Goal: Information Seeking & Learning: Check status

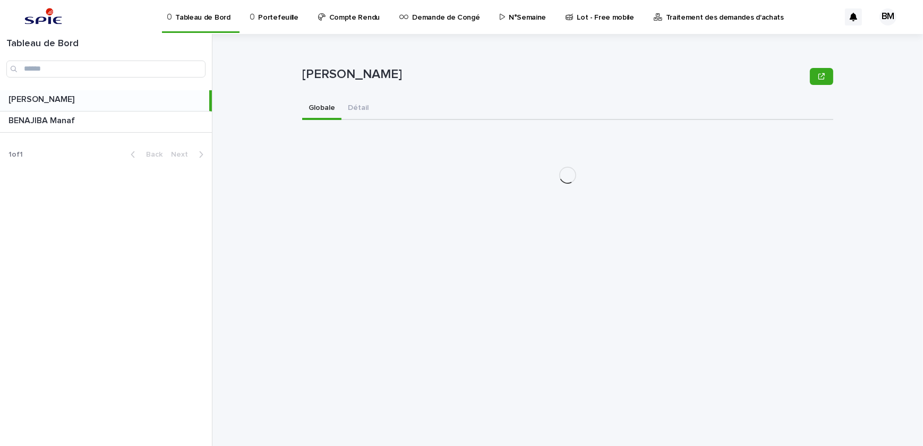
click at [270, 20] on p "Portefeuille" at bounding box center [278, 11] width 40 height 22
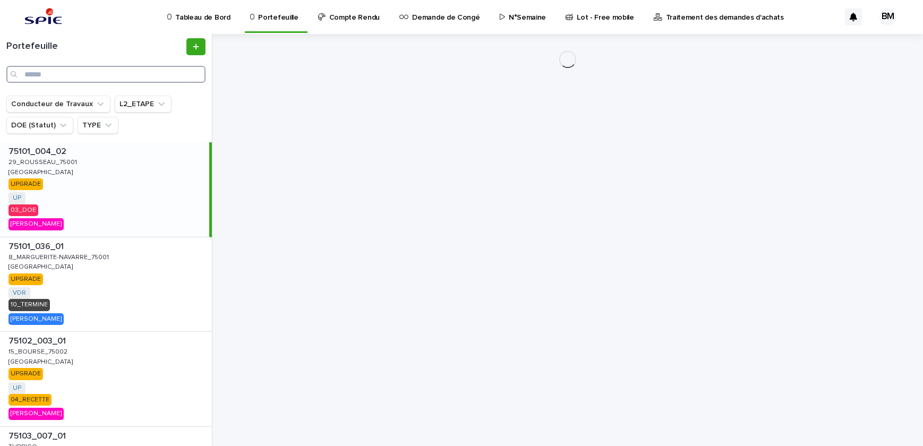
click at [123, 73] on input "Search" at bounding box center [105, 74] width 199 height 17
paste input "**********"
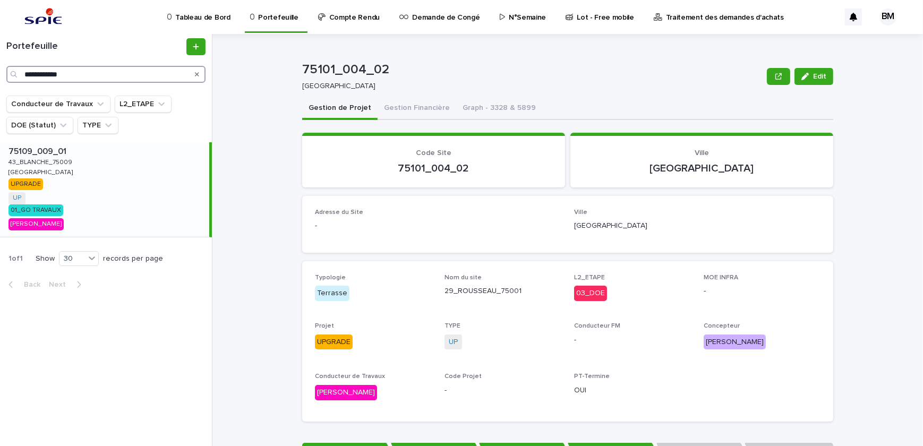
type input "**********"
click at [119, 202] on div "75109_009_01 75109_009_01 43_BLANCHE_75009 [GEOGRAPHIC_DATA] UP + 0 01_GO TRAVA…" at bounding box center [104, 189] width 209 height 95
click at [143, 170] on div "75109_009_01 75109_009_01 43_BLANCHE_75009 [GEOGRAPHIC_DATA] UP + 0 01_GO TRAVA…" at bounding box center [104, 189] width 209 height 95
click at [409, 110] on button "Gestion Financière" at bounding box center [417, 109] width 79 height 22
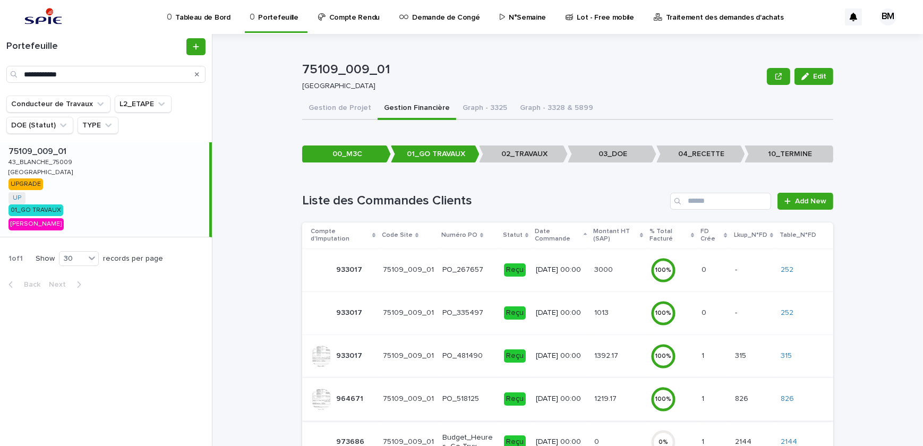
scroll to position [144, 0]
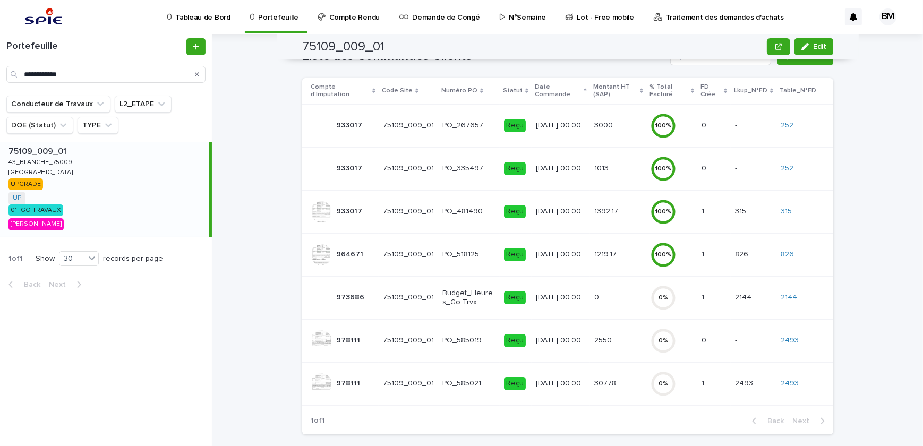
click at [604, 339] on p "25509.9" at bounding box center [608, 339] width 29 height 11
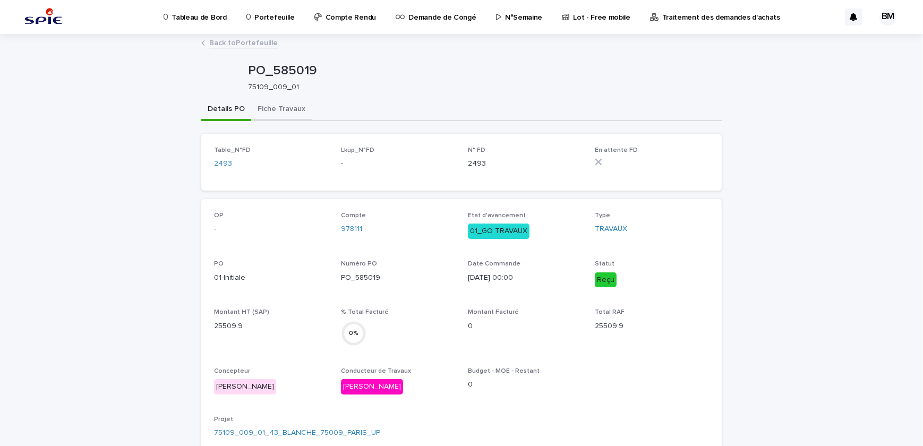
click at [269, 108] on button "Fiche Travaux" at bounding box center [281, 110] width 61 height 22
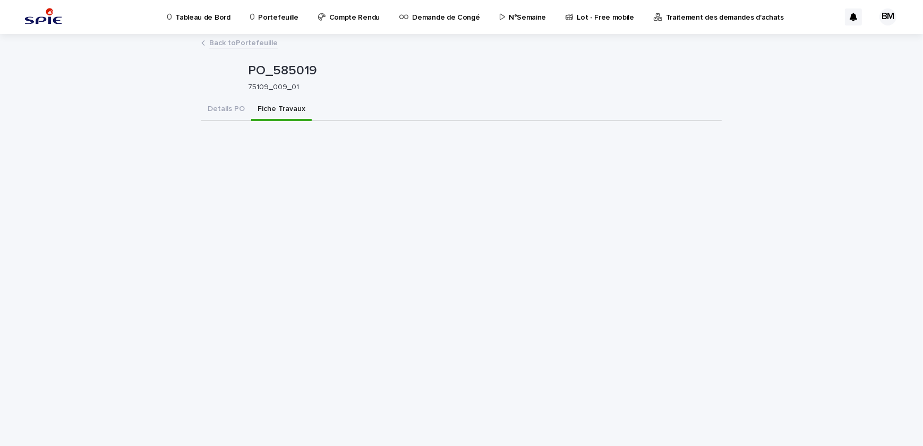
click at [253, 45] on link "Back to Portefeuille" at bounding box center [243, 42] width 69 height 12
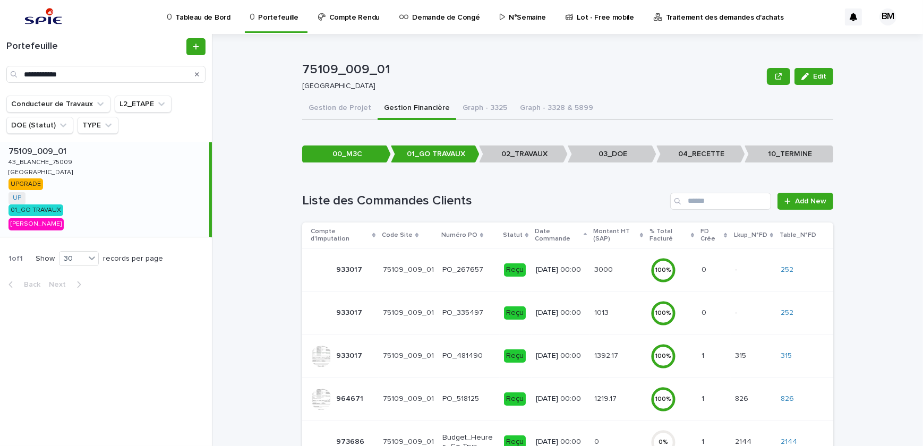
scroll to position [156, 0]
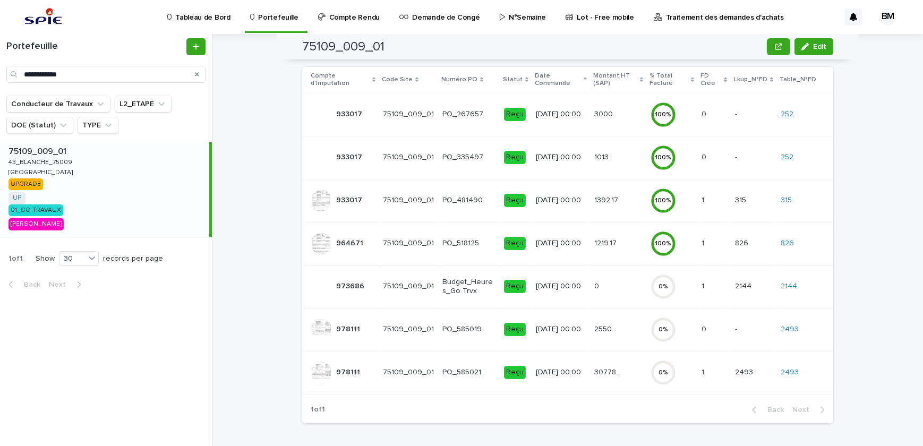
click at [475, 368] on p "PO_585021" at bounding box center [468, 372] width 53 height 9
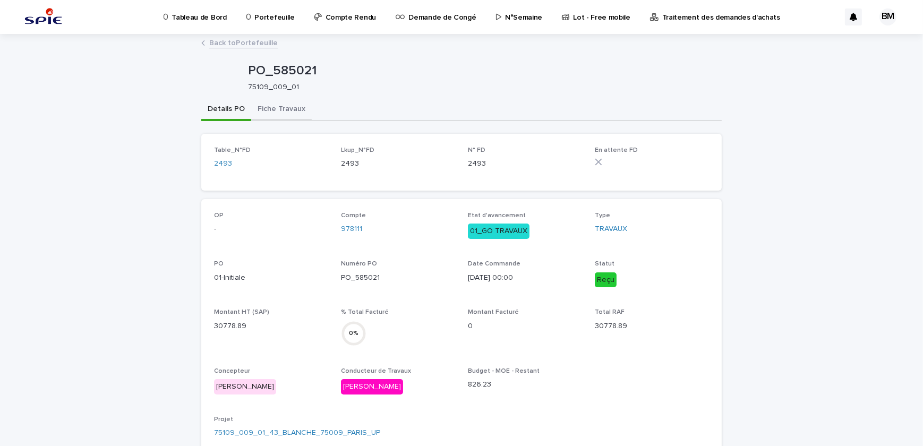
click at [273, 99] on button "Fiche Travaux" at bounding box center [281, 110] width 61 height 22
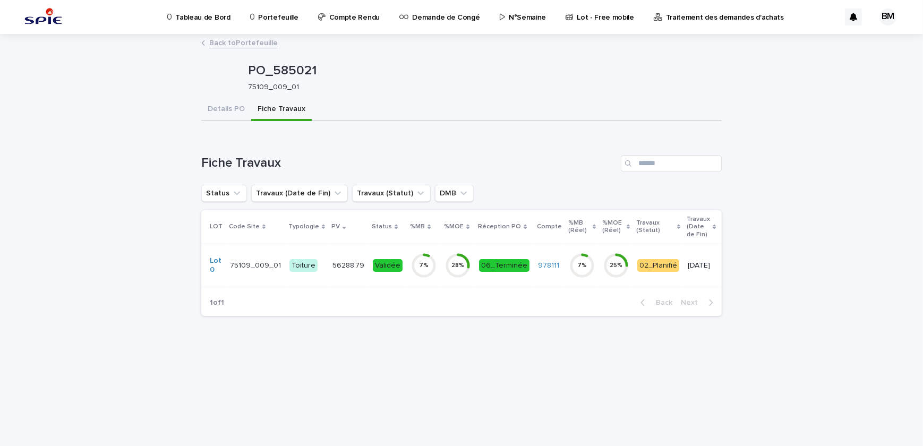
click at [373, 257] on div "Validée" at bounding box center [388, 264] width 30 height 15
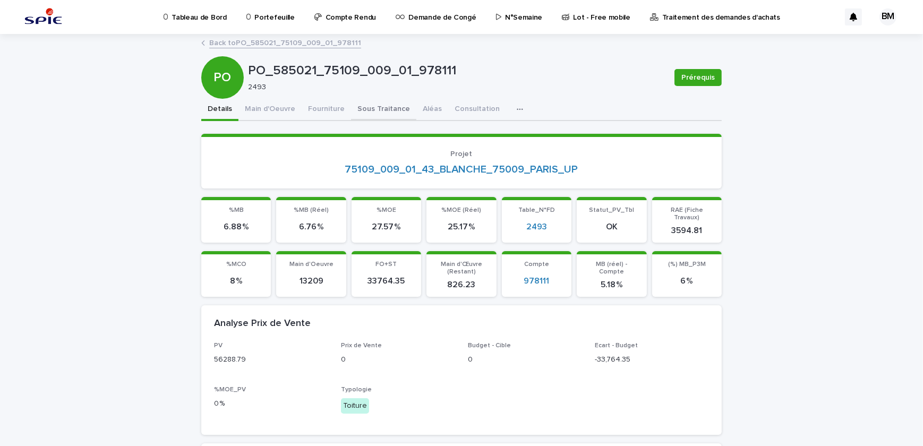
click at [372, 108] on button "Sous Traitance" at bounding box center [383, 110] width 65 height 22
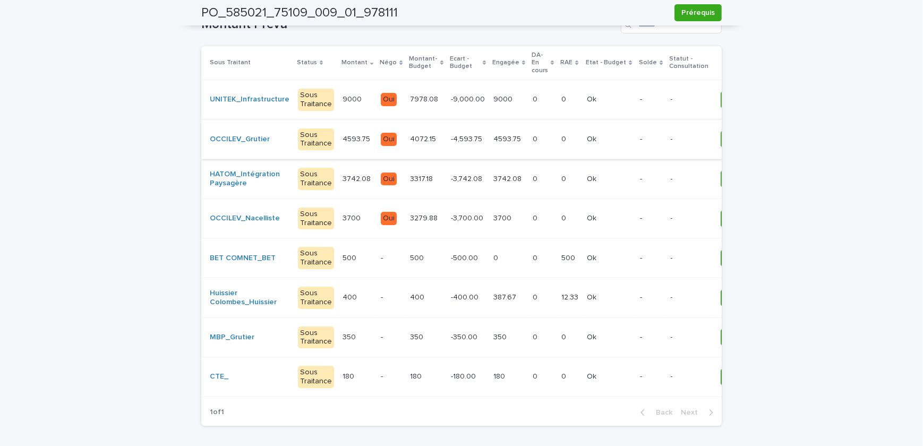
scroll to position [144, 0]
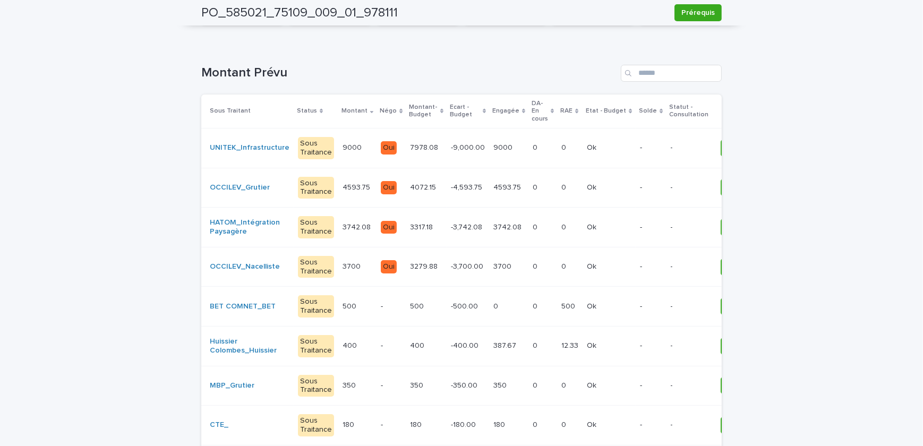
click at [343, 268] on p "3700" at bounding box center [353, 265] width 20 height 11
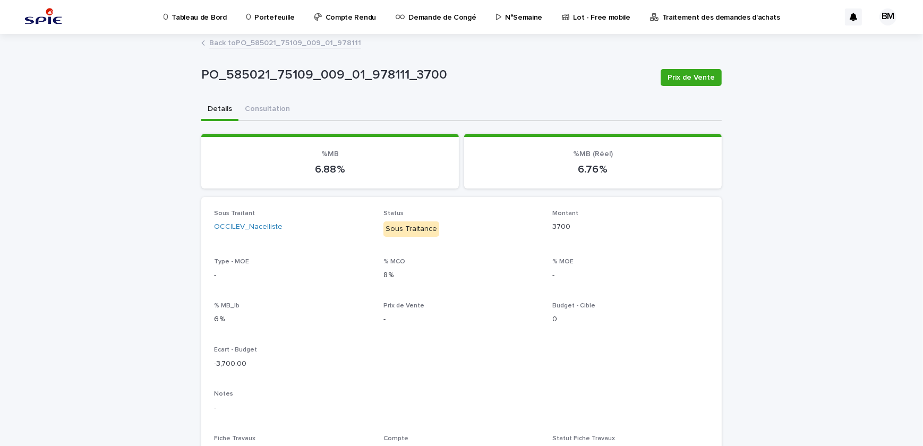
click at [279, 44] on link "Back to PO_585021_75109_009_01_978111" at bounding box center [285, 42] width 152 height 12
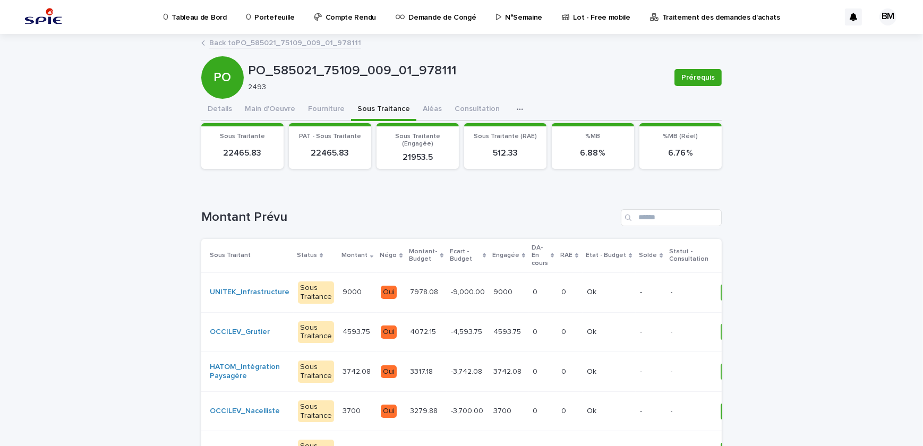
click at [260, 47] on link "Back to PO_585021_75109_009_01_978111" at bounding box center [285, 42] width 152 height 12
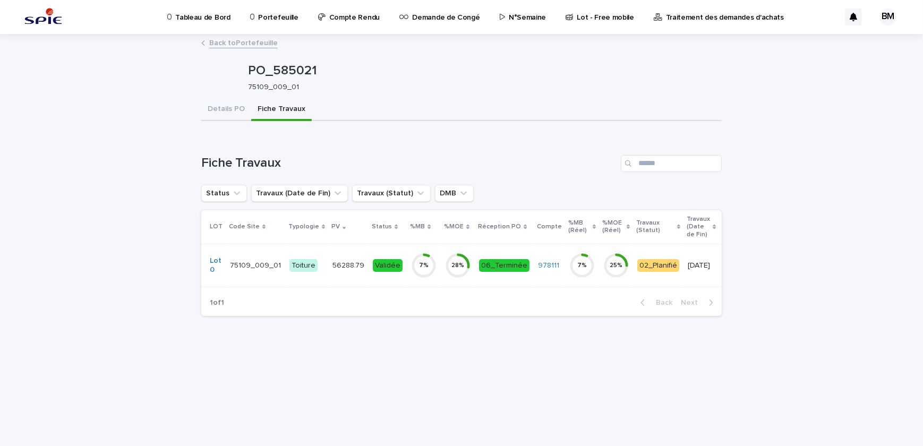
click at [345, 259] on p "56288.79" at bounding box center [349, 264] width 34 height 11
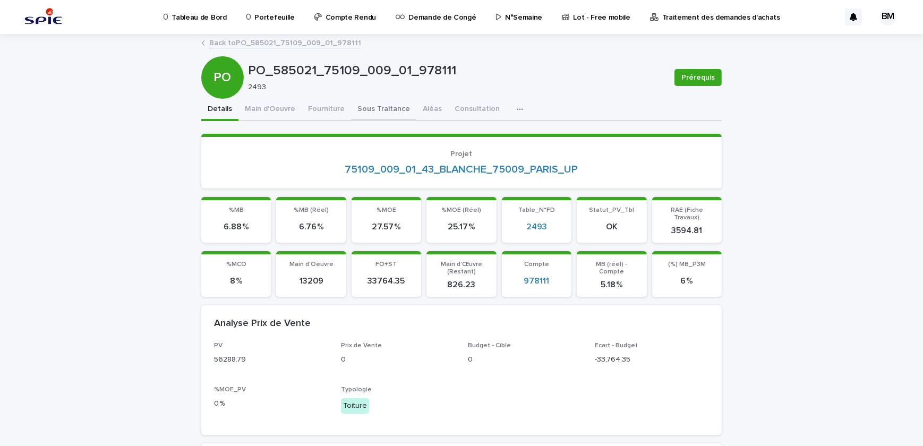
click at [366, 110] on button "Sous Traitance" at bounding box center [383, 110] width 65 height 22
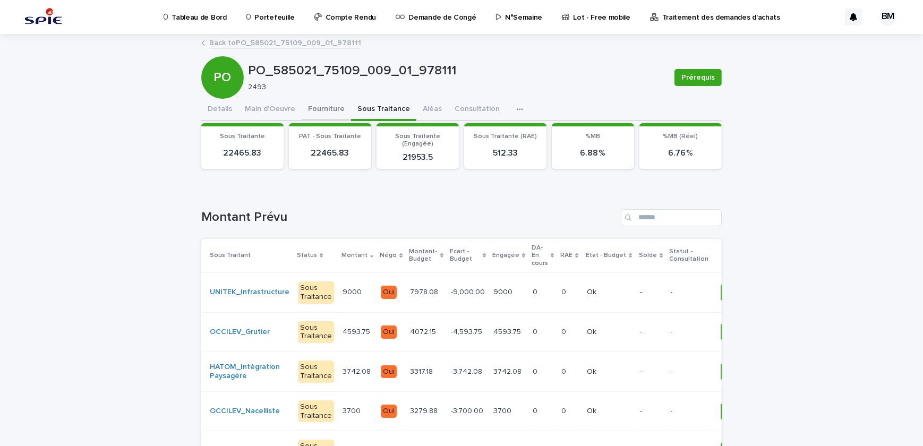
click at [314, 110] on button "Fourniture" at bounding box center [326, 110] width 49 height 22
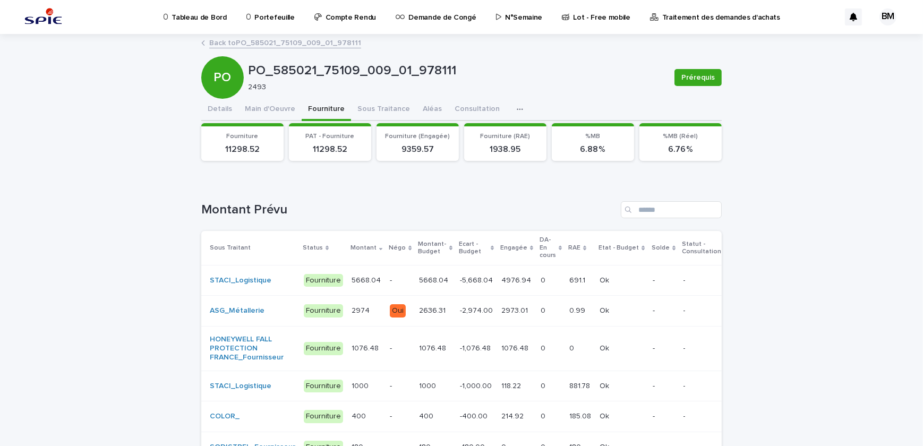
click at [398, 313] on p "Oui" at bounding box center [400, 310] width 21 height 13
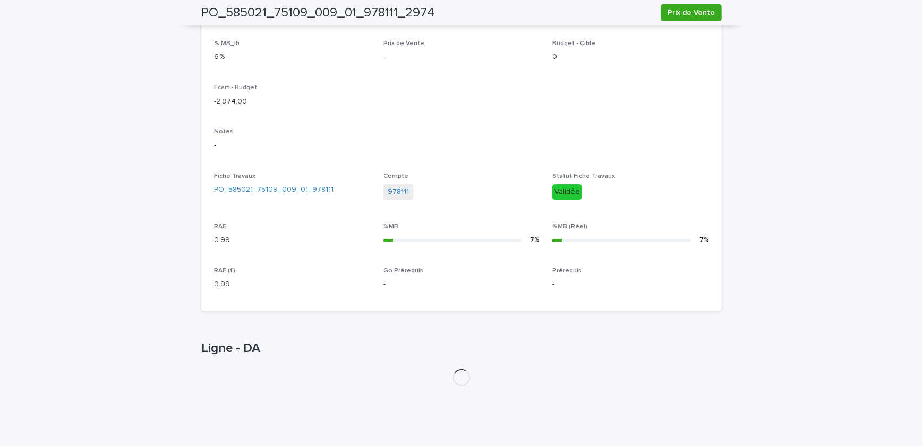
scroll to position [300, 0]
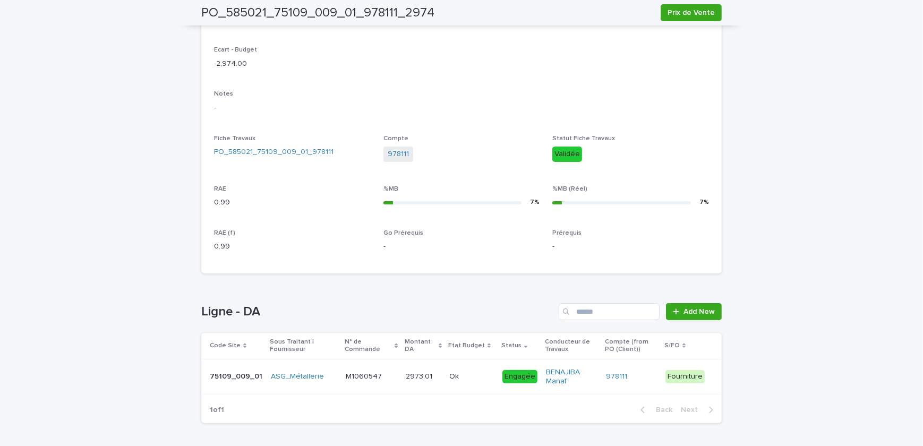
click at [401, 371] on td "2973.01 2973.01" at bounding box center [423, 377] width 44 height 36
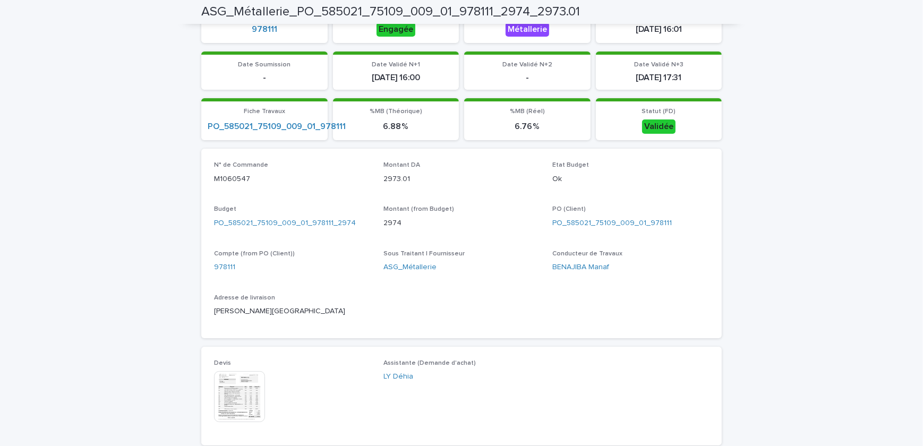
scroll to position [434, 0]
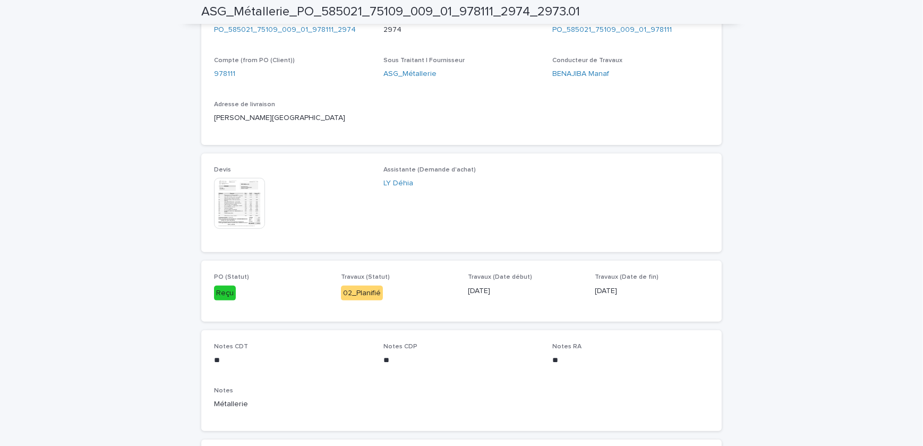
click at [233, 196] on img at bounding box center [239, 203] width 51 height 51
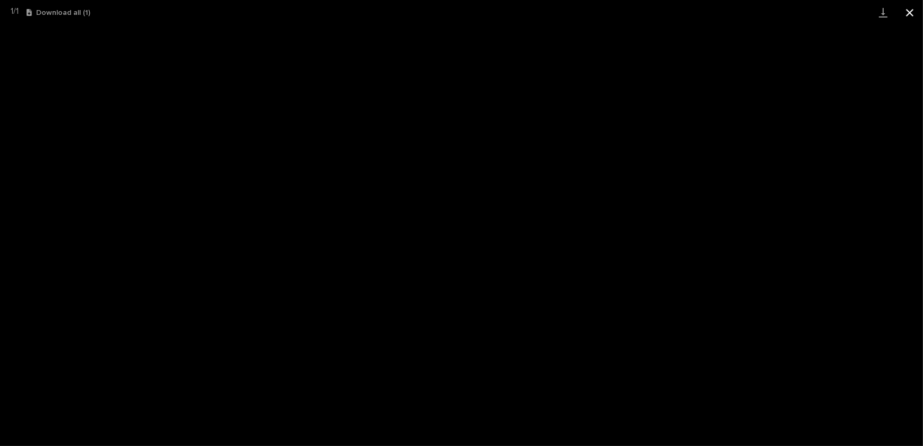
click at [910, 14] on button "Close gallery" at bounding box center [909, 12] width 27 height 25
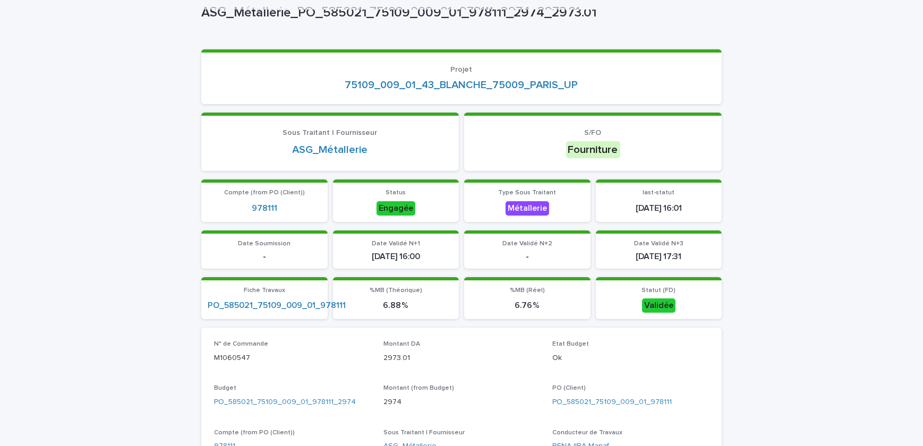
scroll to position [0, 0]
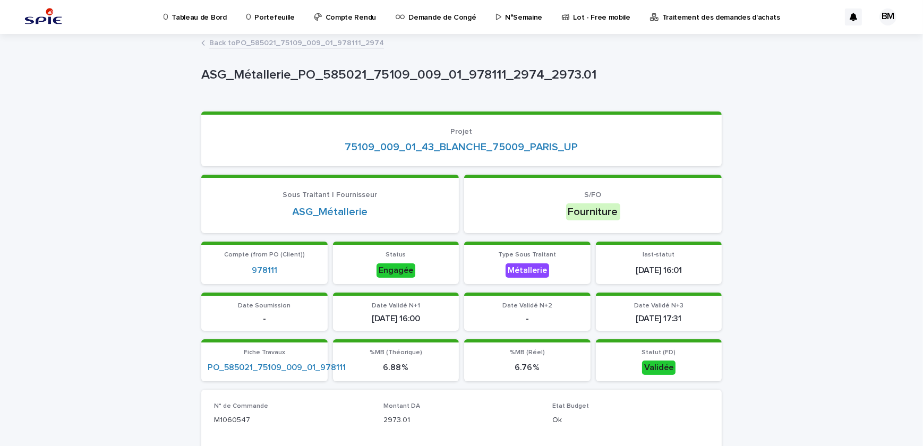
click at [284, 43] on link "Back to PO_585021_75109_009_01_978111_2974" at bounding box center [296, 42] width 175 height 12
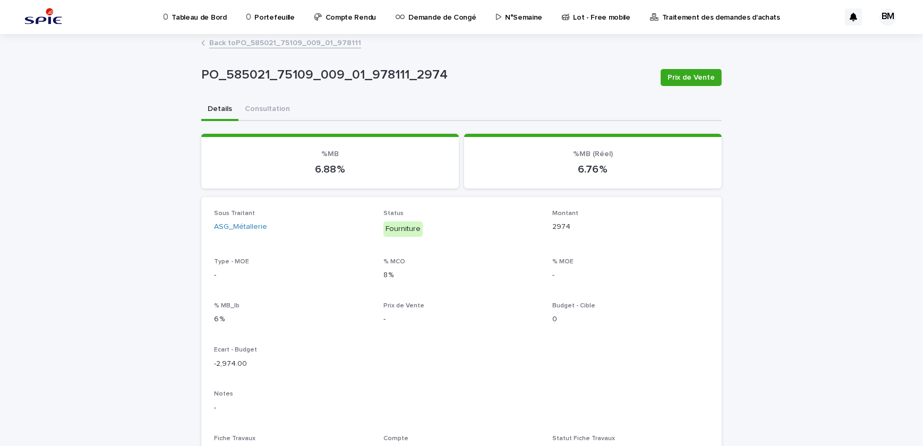
click at [281, 43] on link "Back to PO_585021_75109_009_01_978111" at bounding box center [285, 42] width 152 height 12
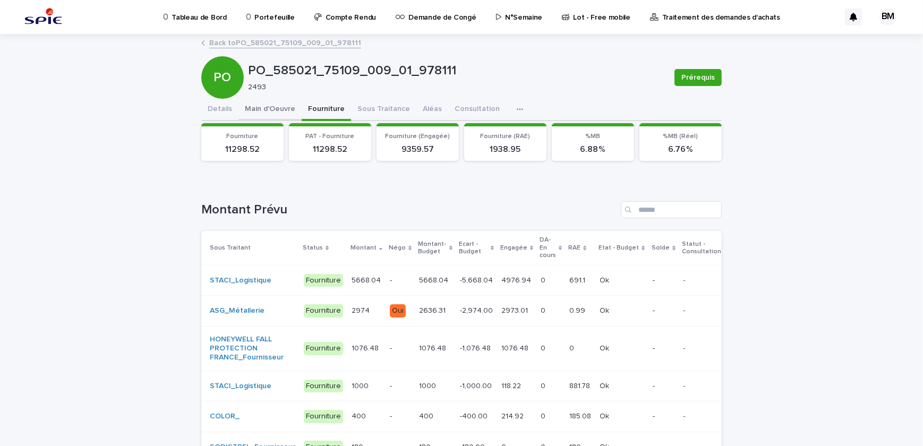
click at [253, 109] on button "Main d'Oeuvre" at bounding box center [269, 110] width 63 height 22
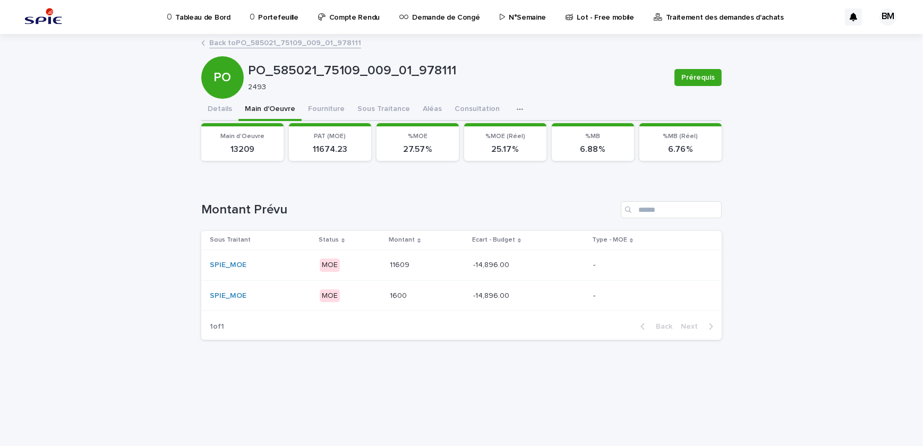
click at [268, 42] on link "Back to PO_585021_75109_009_01_978111" at bounding box center [285, 42] width 152 height 12
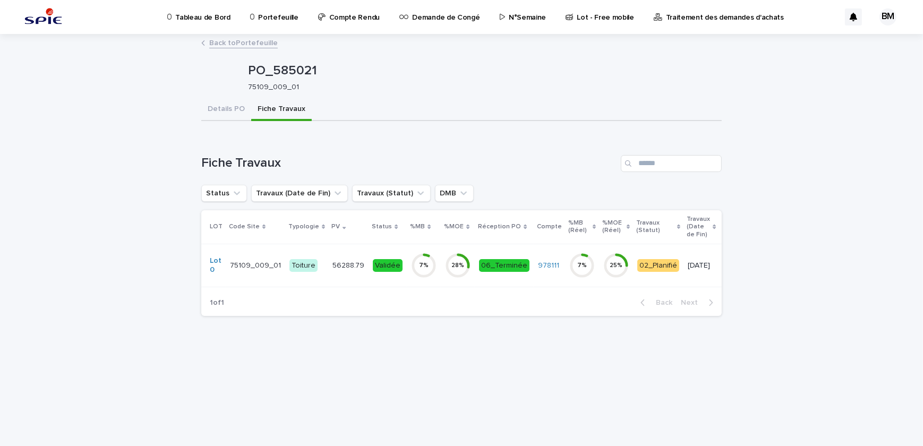
click at [319, 254] on td "Toiture" at bounding box center [306, 265] width 43 height 43
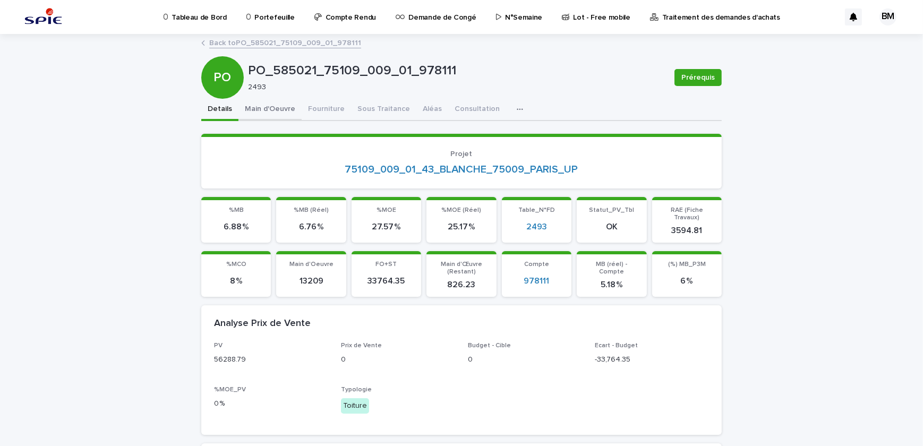
click at [284, 109] on button "Main d'Oeuvre" at bounding box center [269, 110] width 63 height 22
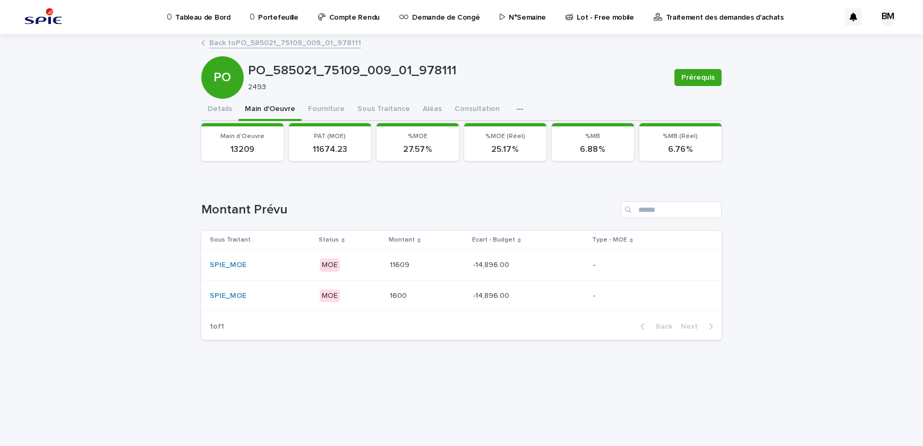
click at [407, 262] on p "11609" at bounding box center [401, 264] width 22 height 11
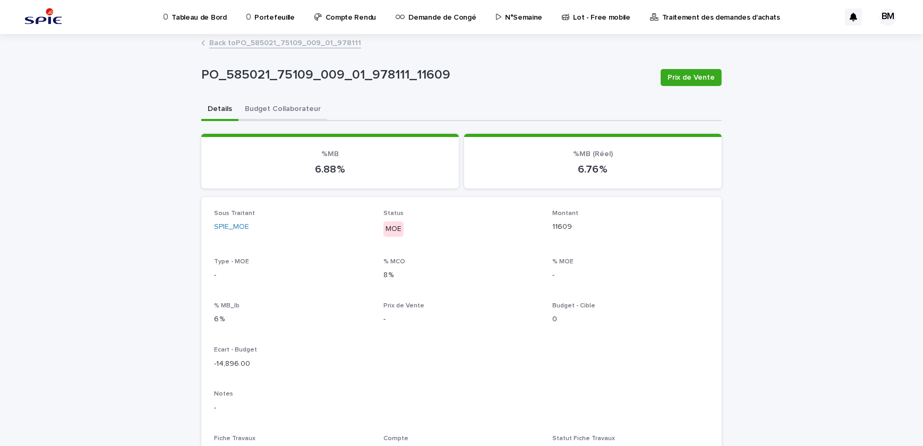
click at [254, 106] on button "Budget Collaborateur" at bounding box center [282, 110] width 89 height 22
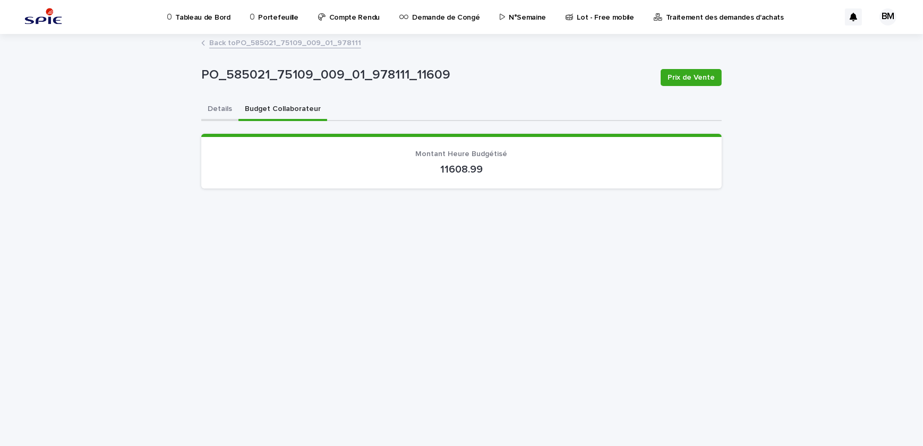
click at [216, 106] on button "Details" at bounding box center [219, 110] width 37 height 22
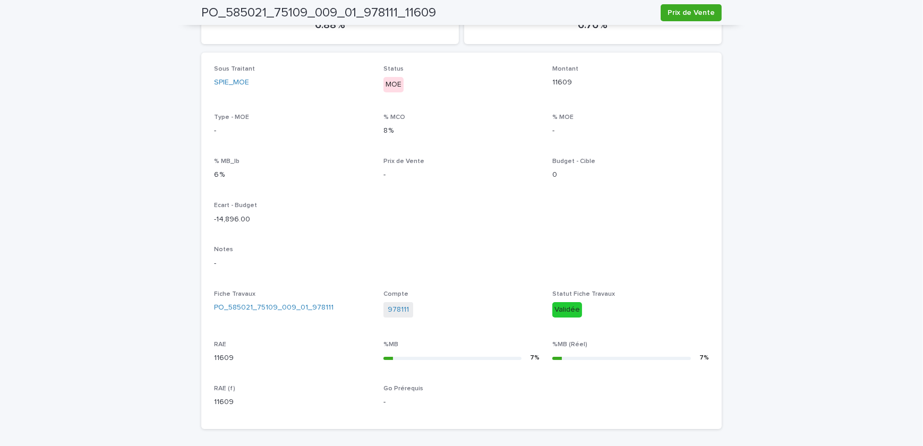
scroll to position [289, 0]
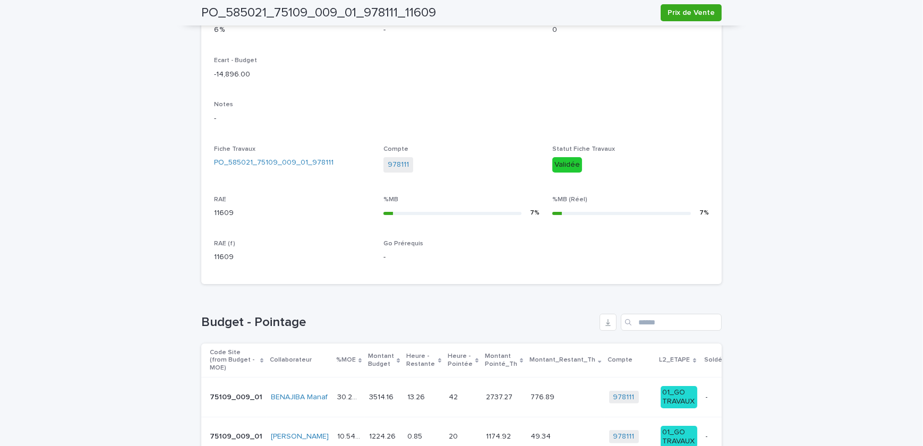
click at [449, 389] on div "42 42" at bounding box center [463, 398] width 29 height 18
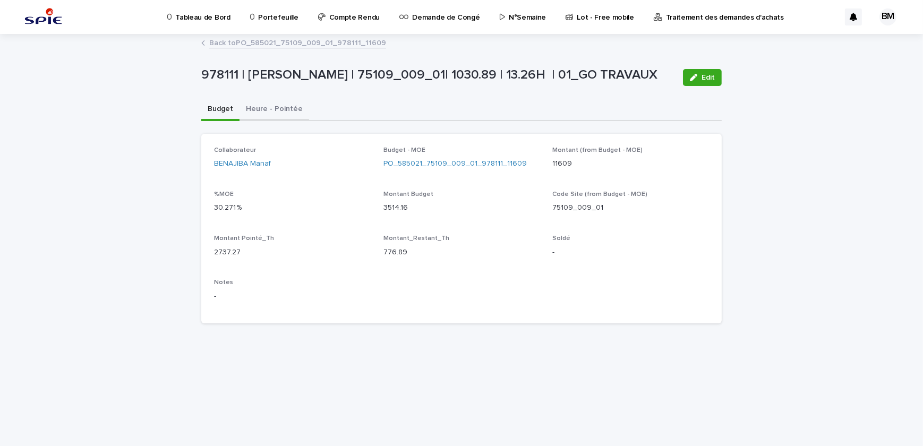
click at [280, 109] on button "Heure - Pointée" at bounding box center [275, 110] width 70 height 22
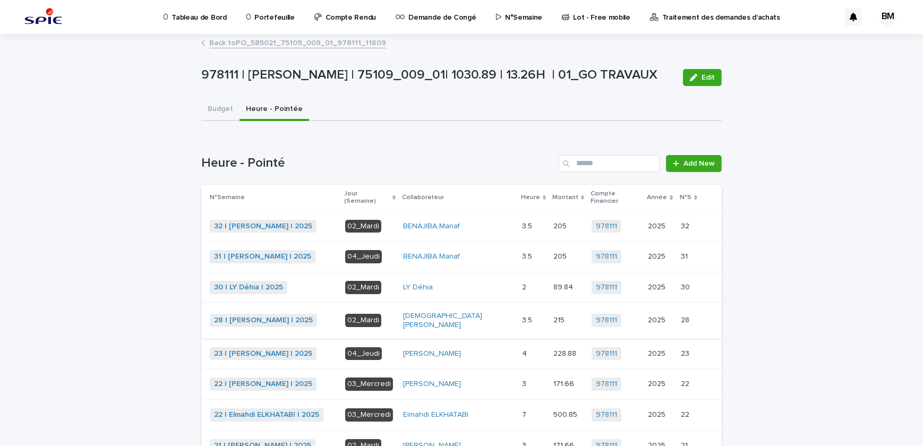
scroll to position [96, 0]
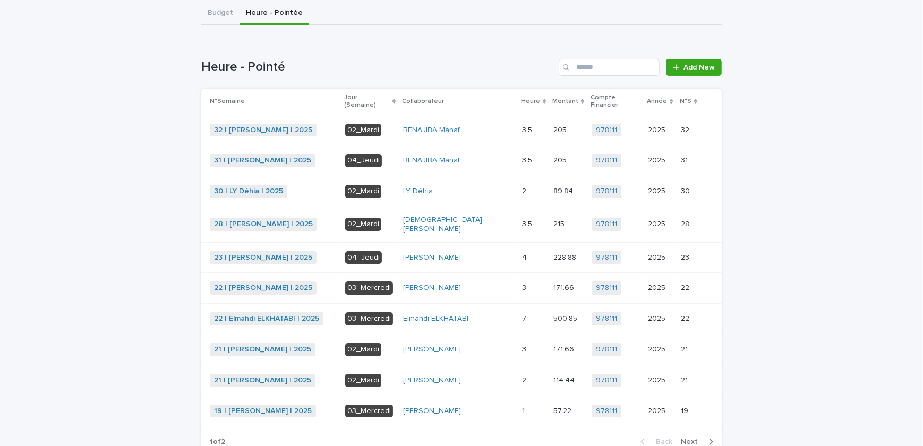
click at [688, 438] on span "Next" at bounding box center [692, 441] width 23 height 7
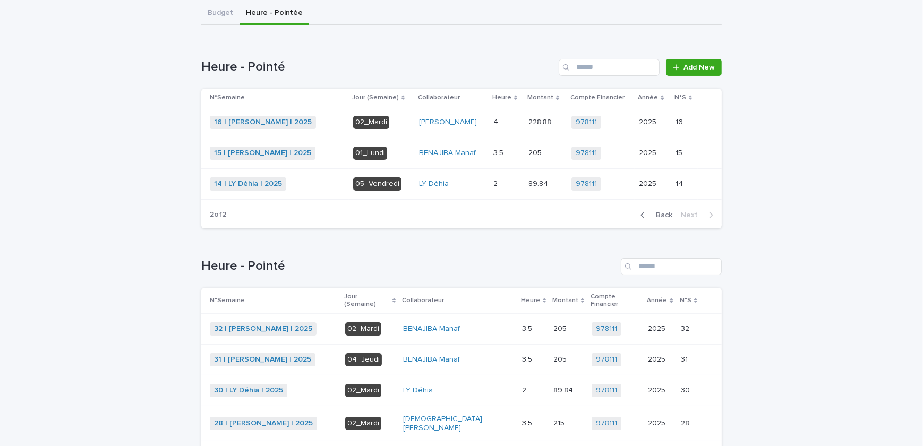
scroll to position [0, 0]
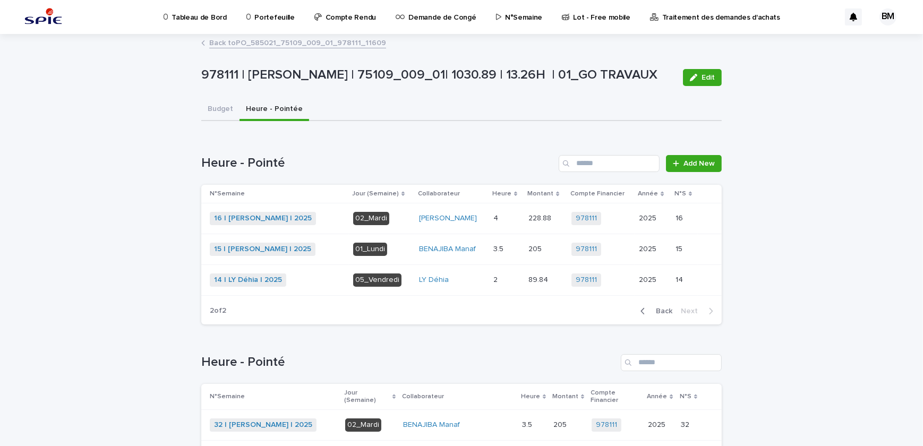
click at [653, 313] on span "Back" at bounding box center [660, 310] width 23 height 7
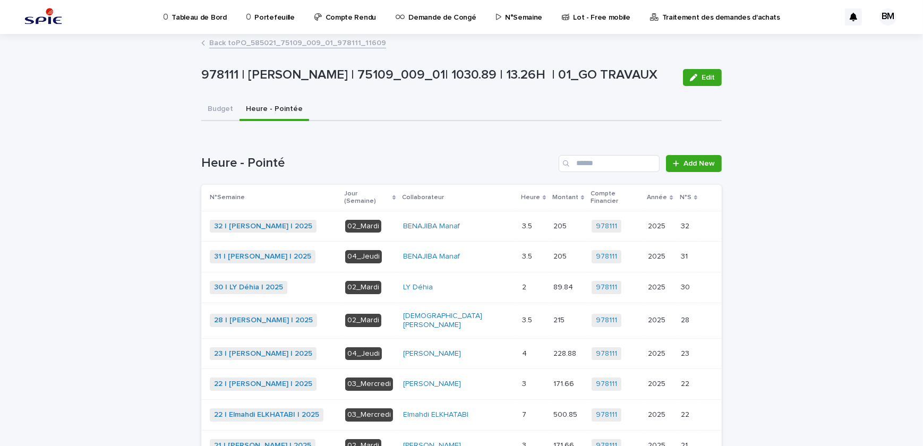
click at [502, 222] on div "BENAJIBA Manaf" at bounding box center [458, 226] width 110 height 9
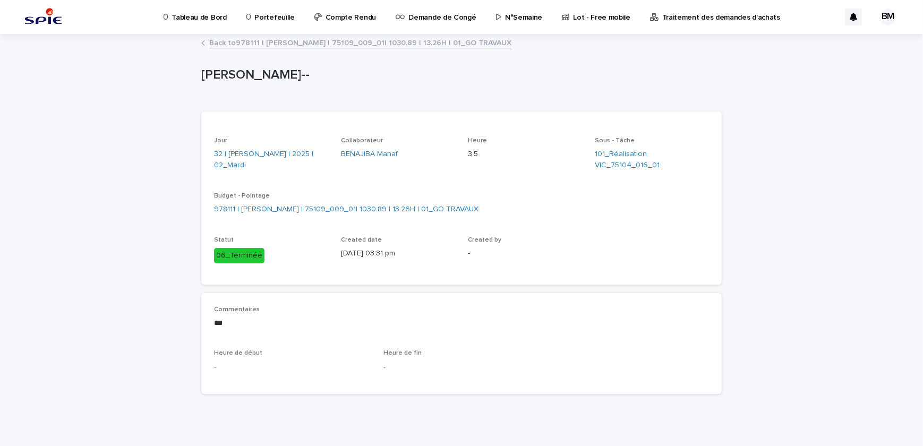
click at [401, 46] on link "Back to 978111 | [PERSON_NAME] | 75109_009_01| 1030.89 | 13.26H | 01_GO TRAVAUX" at bounding box center [360, 42] width 302 height 12
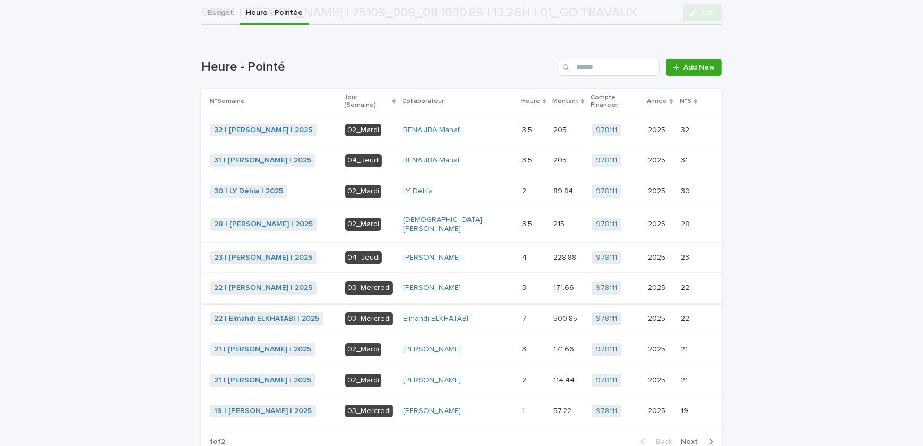
scroll to position [144, 0]
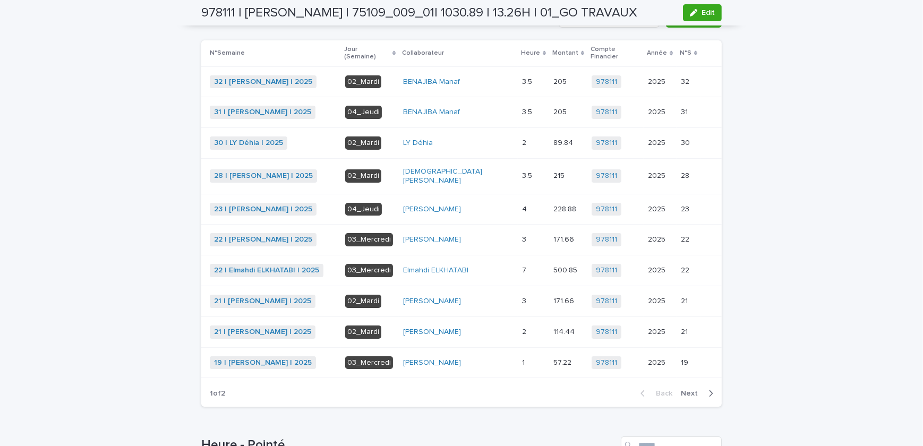
click at [696, 390] on span "Next" at bounding box center [692, 393] width 23 height 7
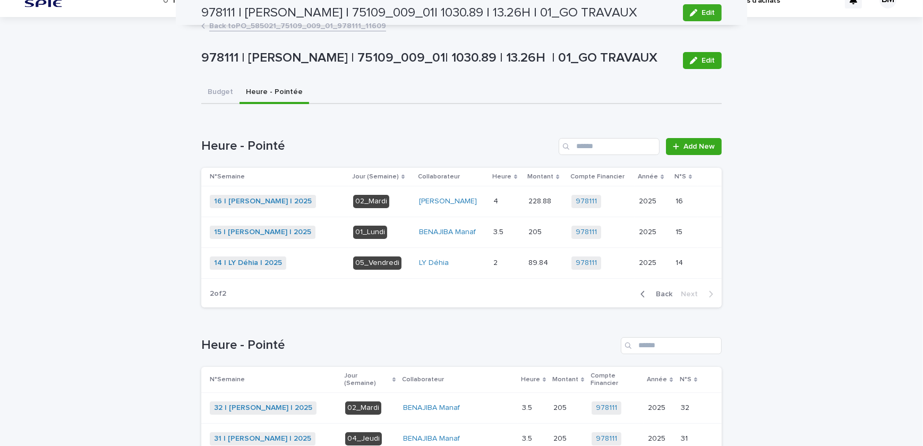
scroll to position [0, 0]
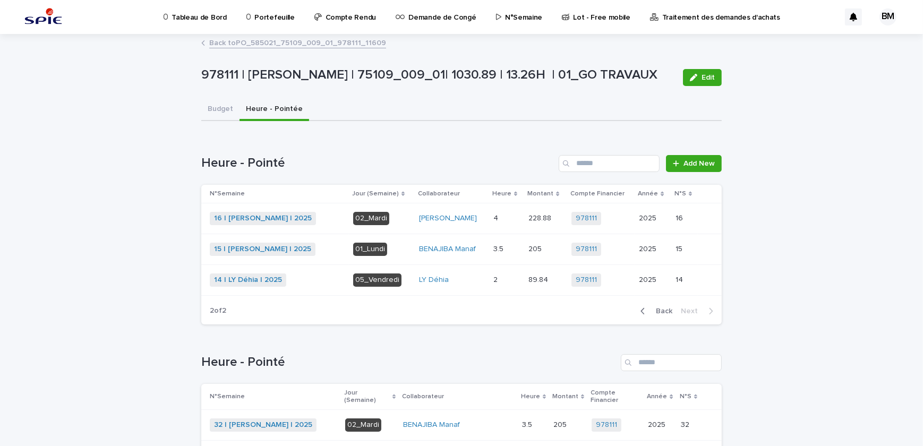
click at [270, 41] on link "Back to PO_585021_75109_009_01_978111_11609" at bounding box center [297, 42] width 177 height 12
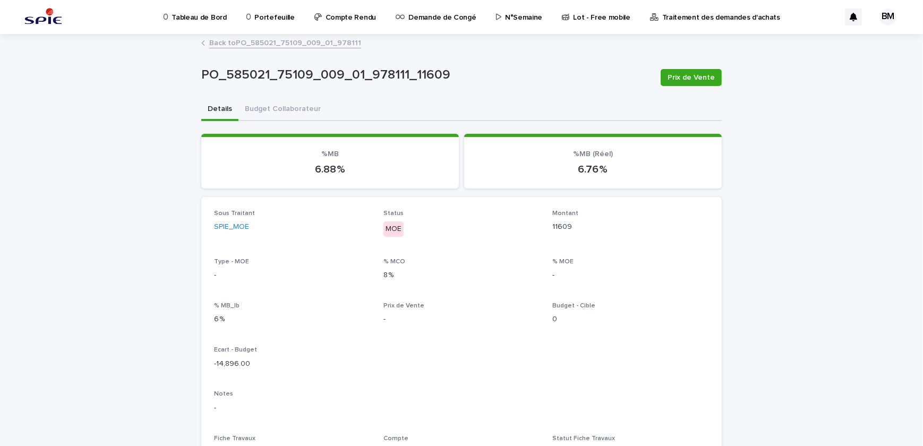
click at [240, 47] on link "Back to PO_585021_75109_009_01_978111" at bounding box center [285, 42] width 152 height 12
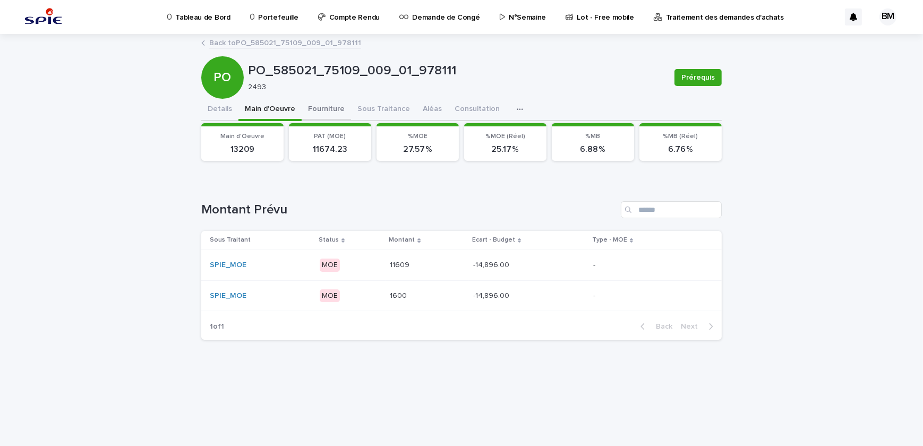
click at [315, 108] on button "Fourniture" at bounding box center [326, 110] width 49 height 22
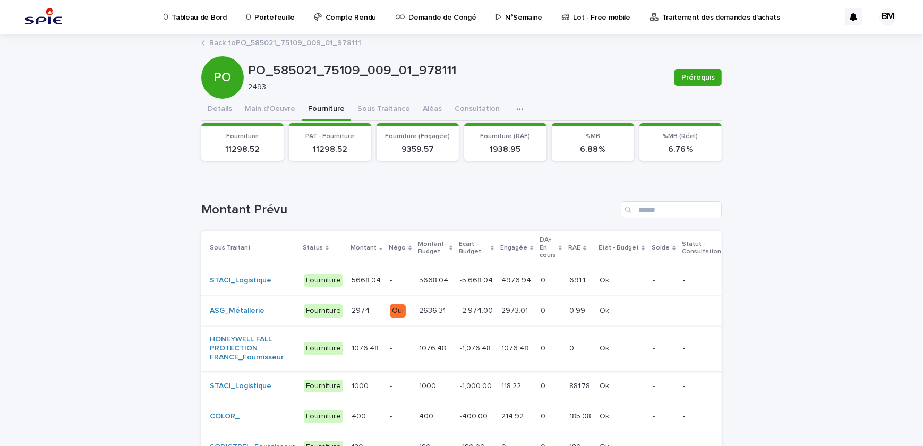
scroll to position [48, 0]
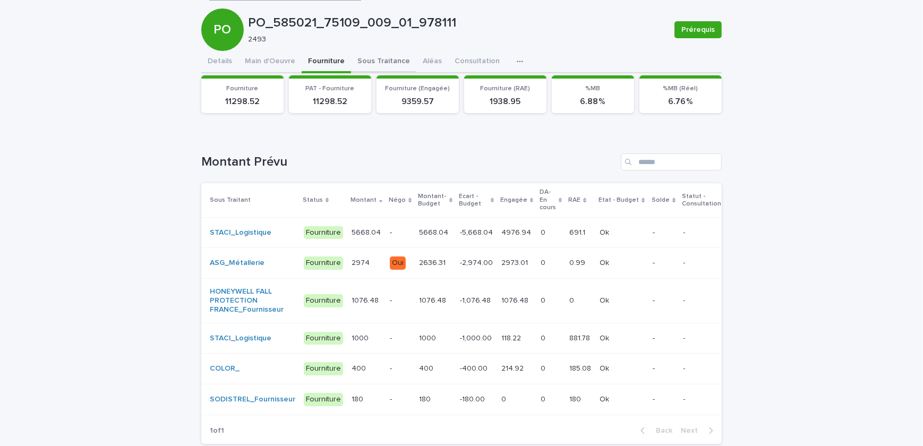
click at [373, 57] on div "PO_585021_75109_009_01_978111 Prérequis PO PO_585021_75109_009_01_978111 2493 P…" at bounding box center [461, 219] width 520 height 465
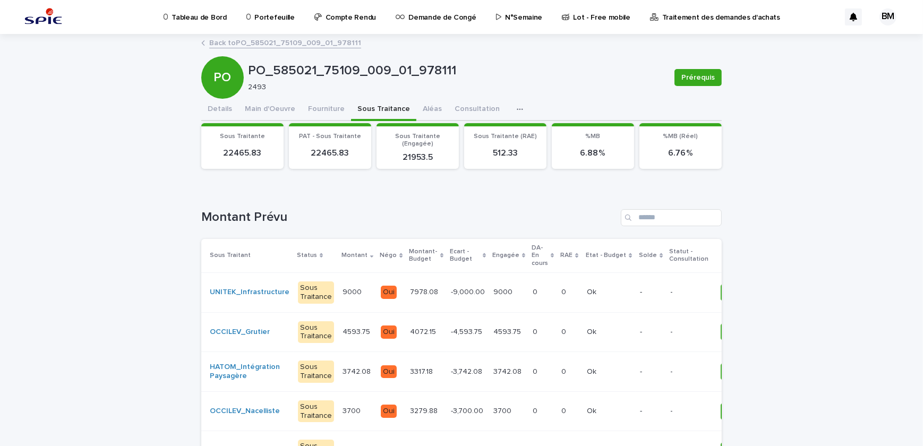
click at [418, 372] on p "3317.18" at bounding box center [422, 370] width 25 height 11
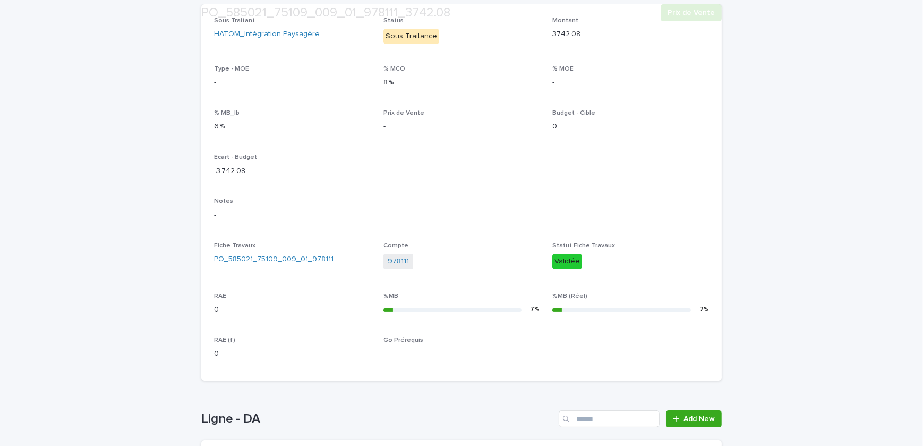
scroll to position [342, 0]
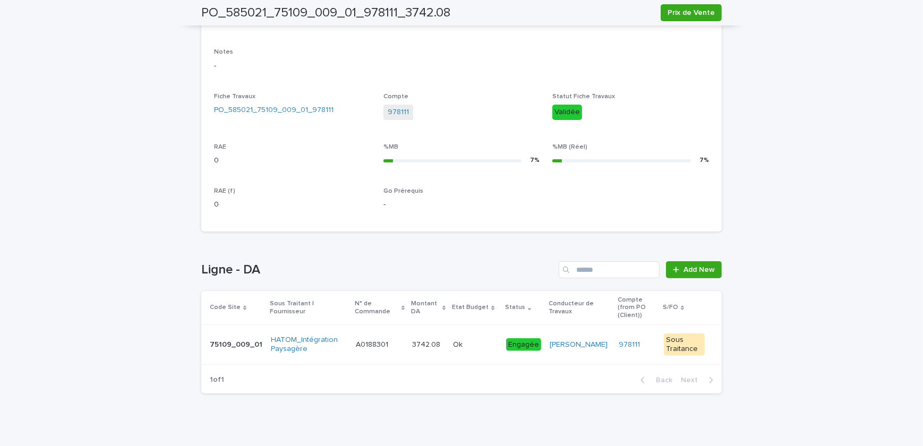
click at [374, 336] on div "A0188301 A0188301" at bounding box center [380, 345] width 48 height 18
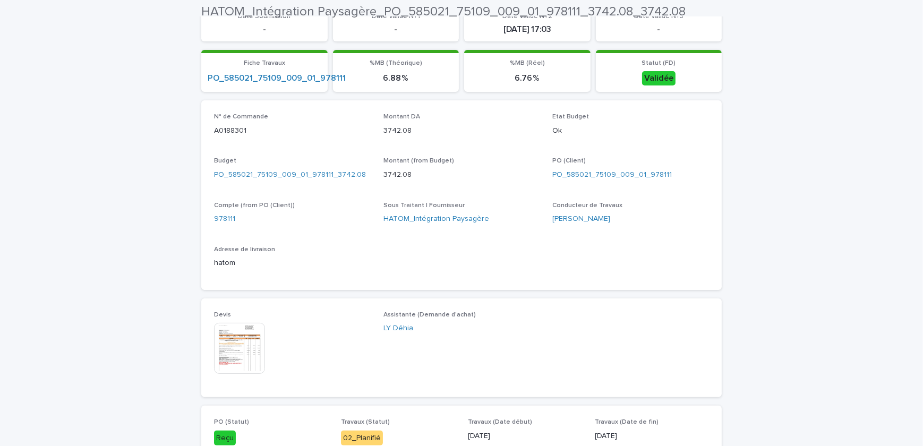
scroll to position [483, 0]
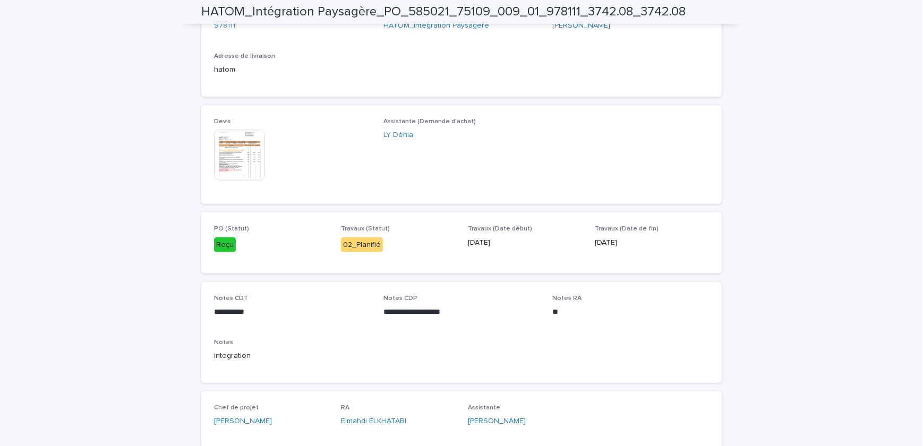
click at [232, 161] on img at bounding box center [239, 155] width 51 height 51
